Goal: Task Accomplishment & Management: Use online tool/utility

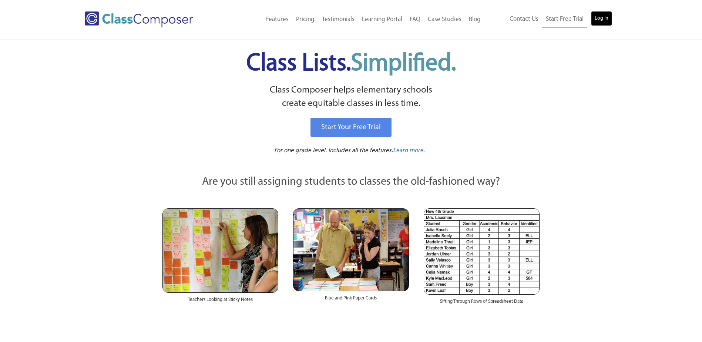
click at [595, 23] on link "Log In" at bounding box center [601, 18] width 21 height 15
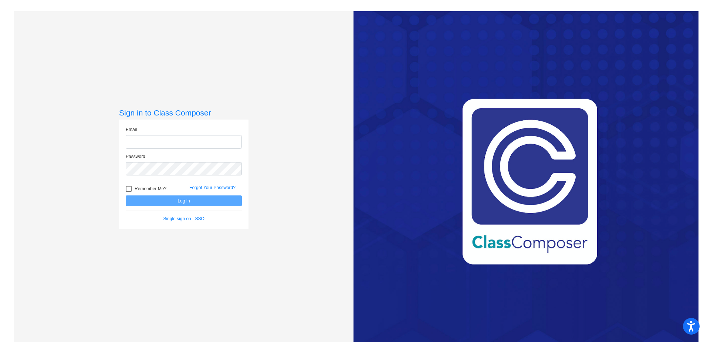
type input "[EMAIL_ADDRESS][PERSON_NAME][DOMAIN_NAME]"
click at [191, 262] on div "Sign in to Class Composer Email [EMAIL_ADDRESS][PERSON_NAME][DOMAIN_NAME] Passw…" at bounding box center [184, 182] width 340 height 342
click at [200, 203] on button "Log In" at bounding box center [184, 200] width 116 height 11
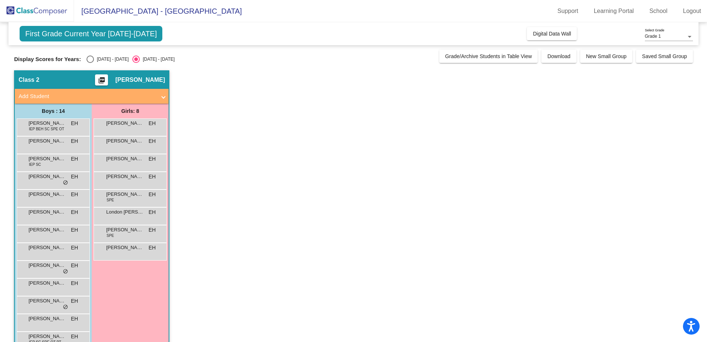
click at [94, 58] on div "[DATE] - [DATE]" at bounding box center [111, 59] width 35 height 7
click at [90, 63] on input "[DATE] - [DATE]" at bounding box center [90, 63] width 0 height 0
radio input "true"
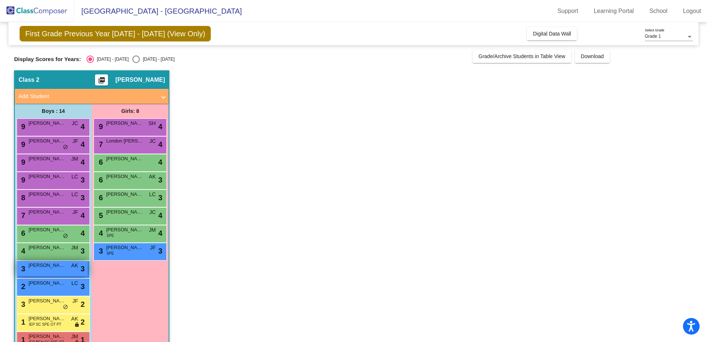
click at [45, 266] on span "[PERSON_NAME]" at bounding box center [46, 265] width 37 height 7
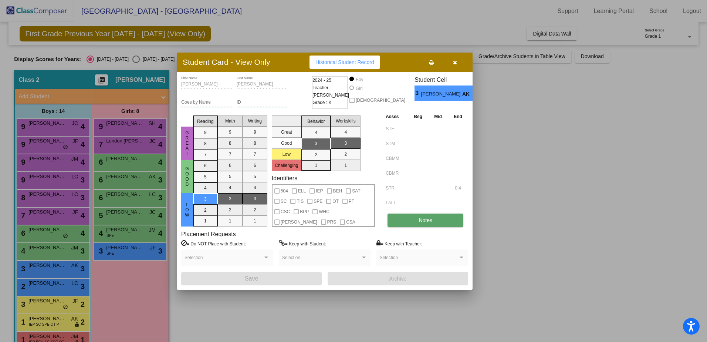
click at [418, 222] on button "Notes" at bounding box center [426, 219] width 76 height 13
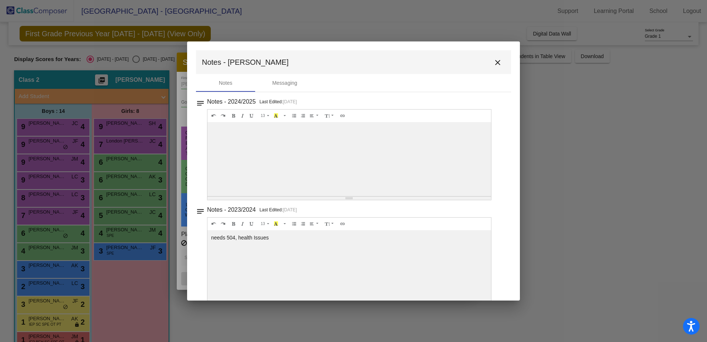
click at [495, 63] on mat-icon "close" at bounding box center [497, 62] width 9 height 9
